Goal: Information Seeking & Learning: Learn about a topic

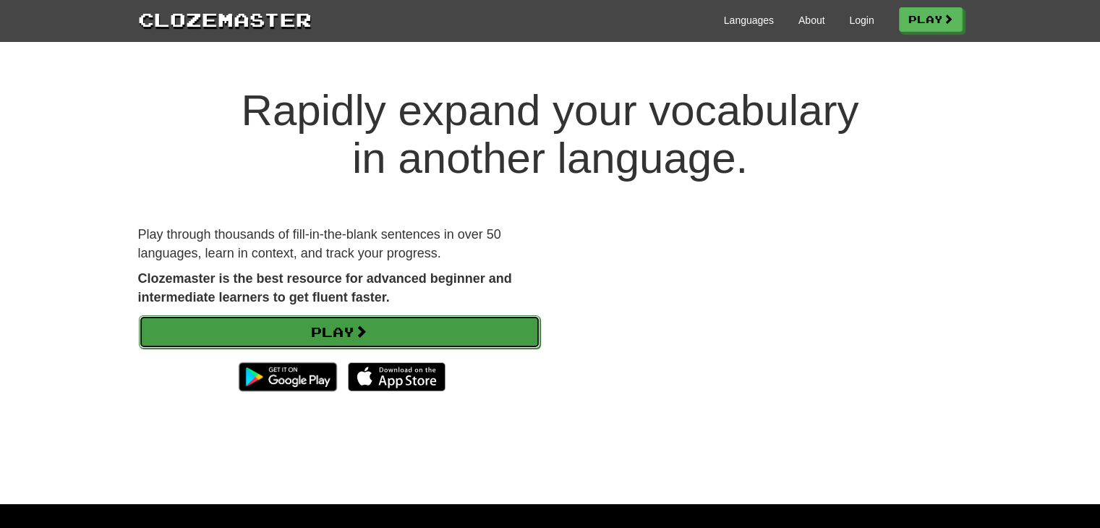
click at [300, 335] on link "Play" at bounding box center [339, 331] width 401 height 33
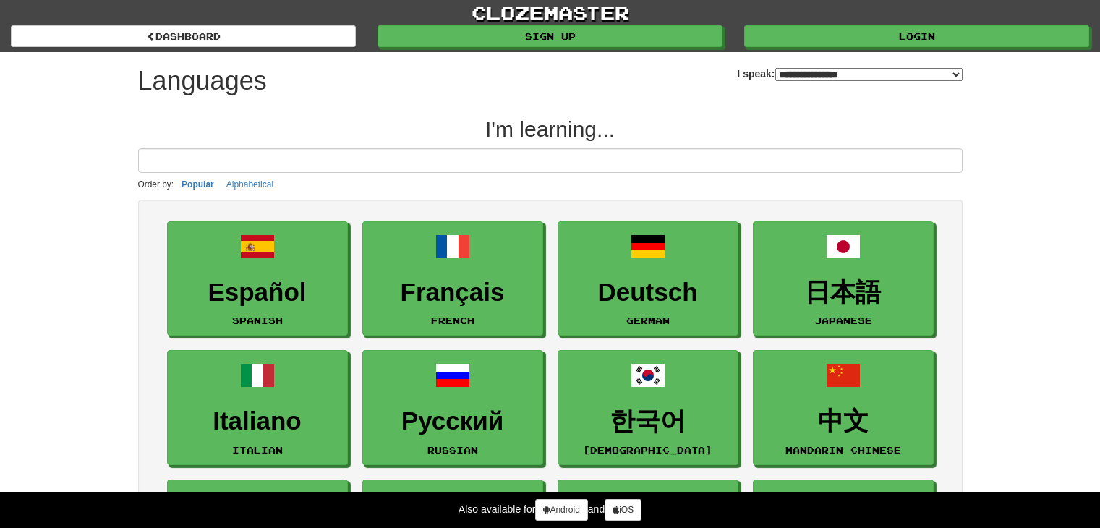
select select "*******"
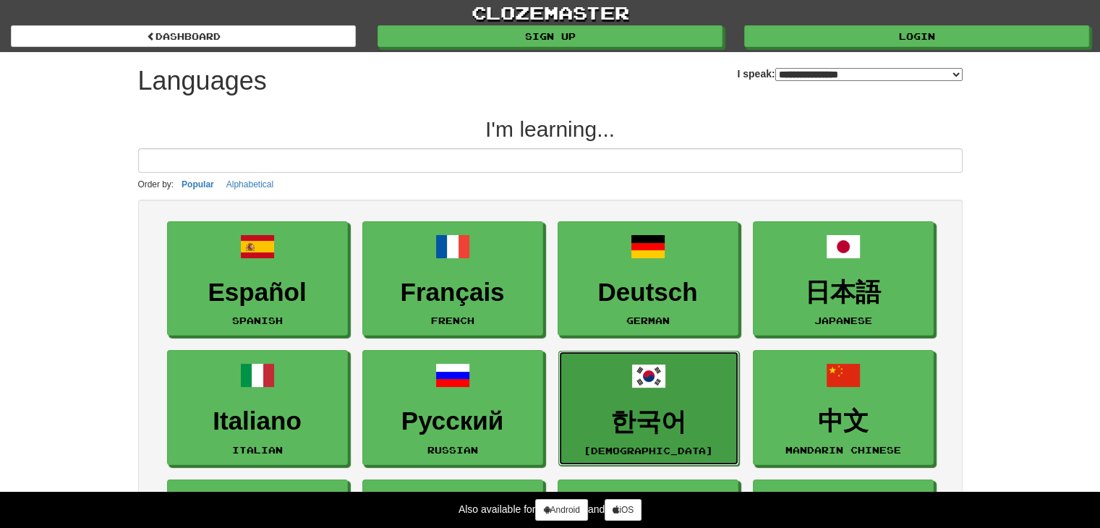
click at [693, 402] on link "한국어 Korean" at bounding box center [648, 408] width 181 height 115
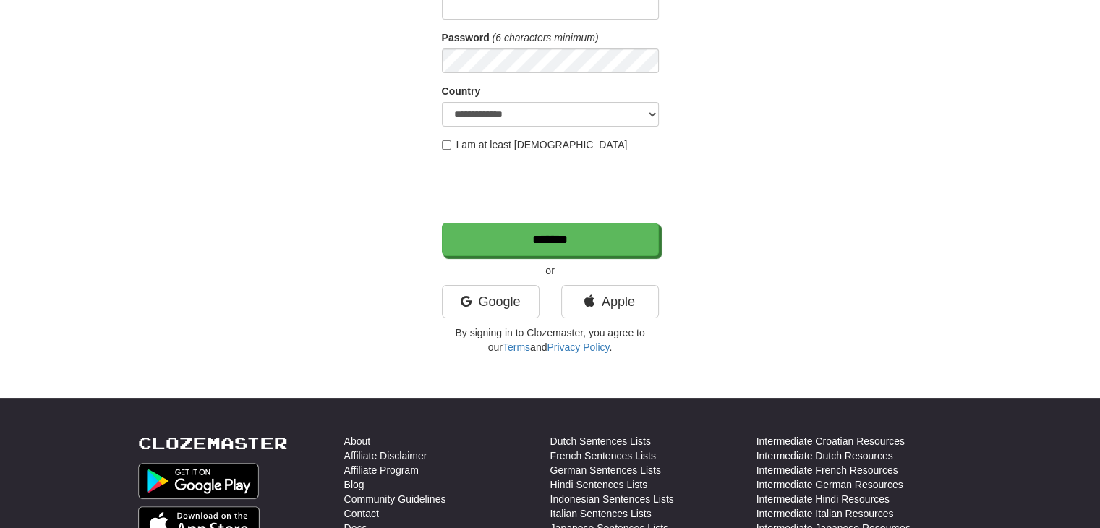
scroll to position [217, 0]
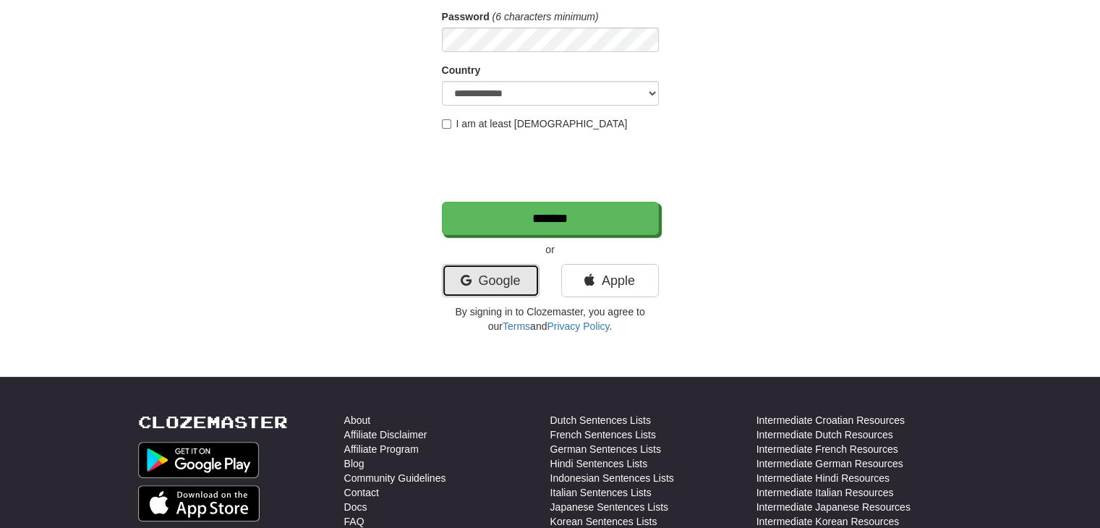
click at [477, 280] on link "Google" at bounding box center [491, 280] width 98 height 33
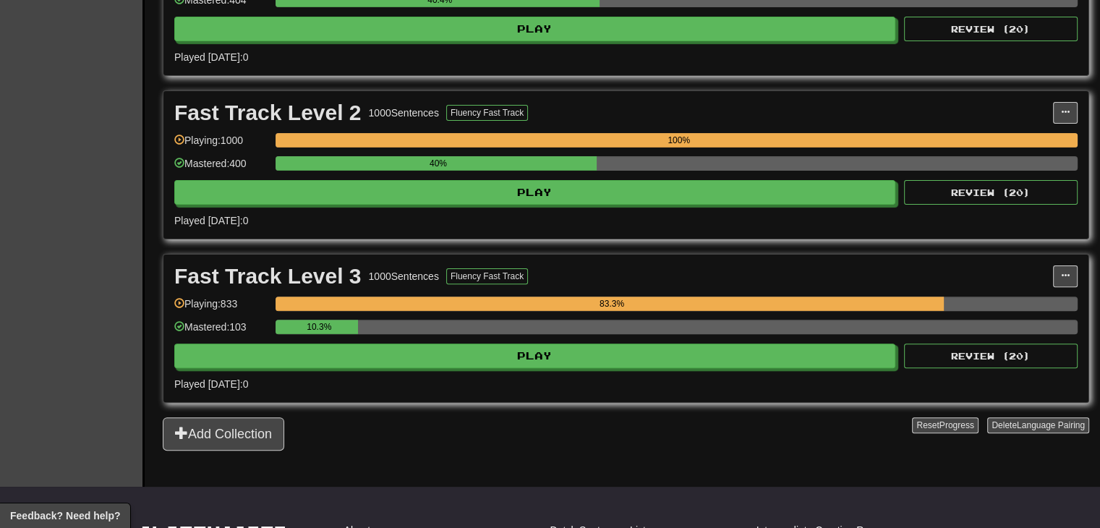
scroll to position [434, 0]
